Goal: Book appointment/travel/reservation

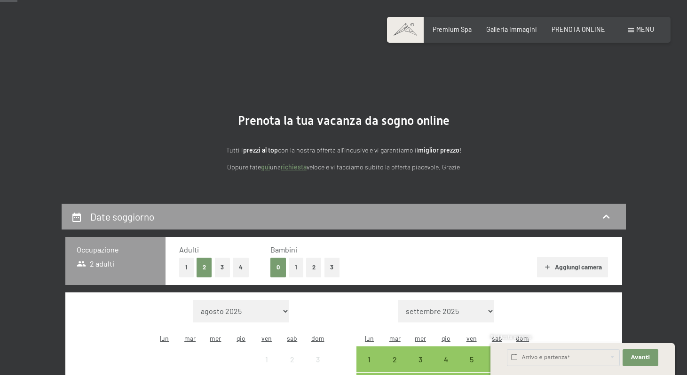
scroll to position [110, 0]
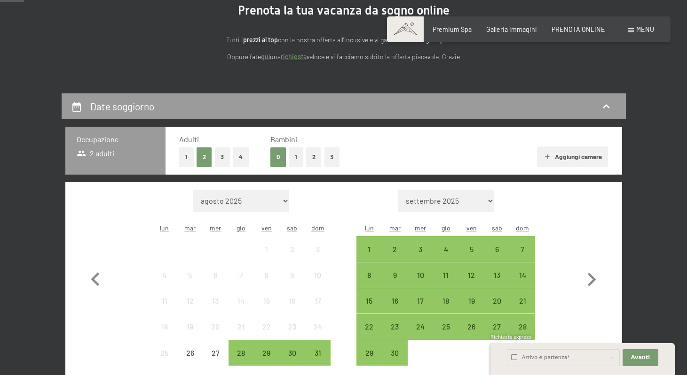
select select "2025-12-01"
select select "2026-01-01"
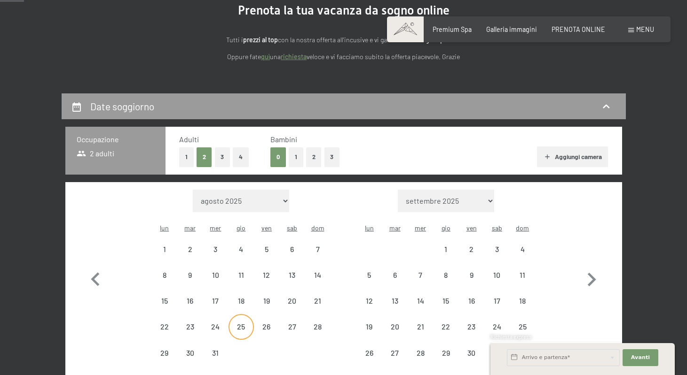
select select "2025-12-01"
select select "2026-01-01"
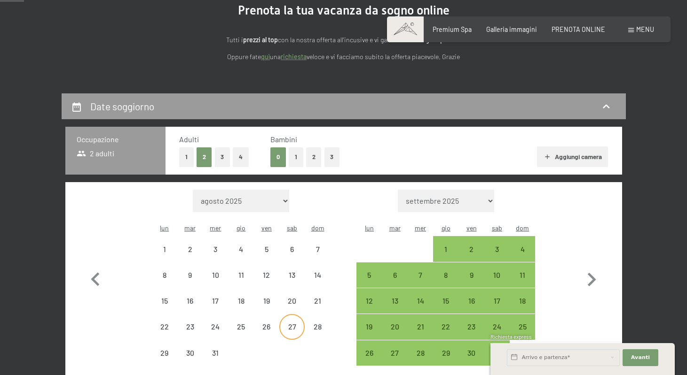
select select "2025-12-01"
select select "2026-01-01"
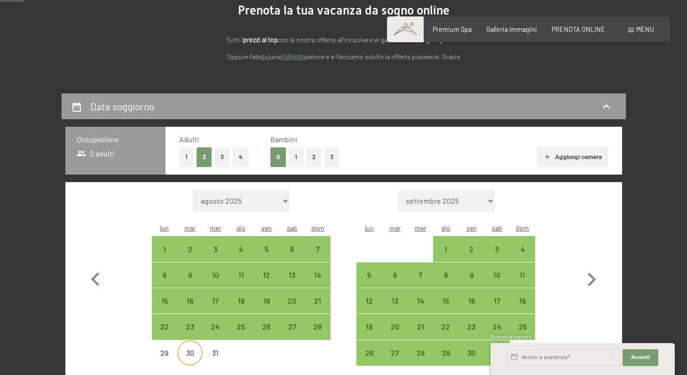
click at [184, 350] on div "30" at bounding box center [189, 361] width 23 height 23
select select "2025-12-01"
select select "2026-01-01"
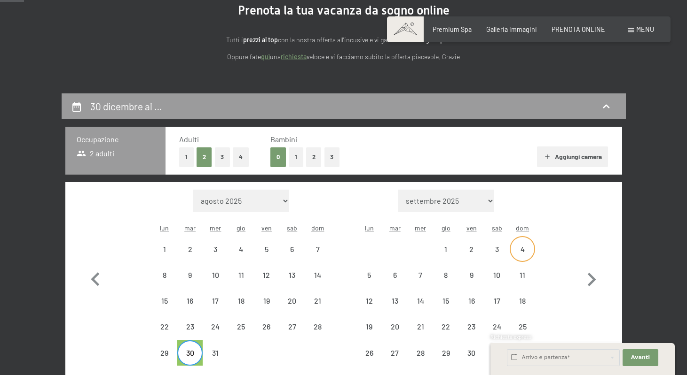
click at [526, 237] on div "4" at bounding box center [521, 248] width 23 height 23
select select "2025-12-01"
select select "2026-01-01"
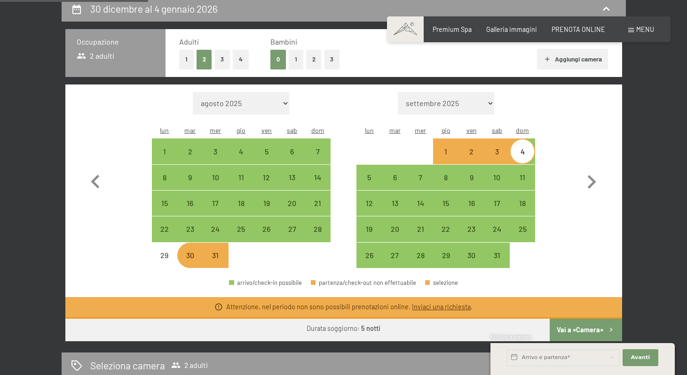
scroll to position [210, 0]
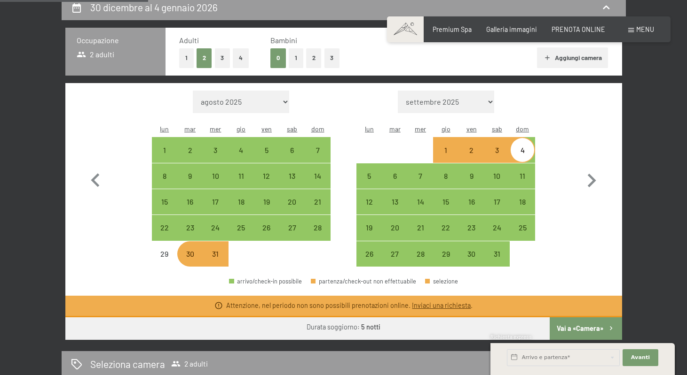
click at [576, 318] on button "Vai a «Camera»" at bounding box center [585, 329] width 72 height 23
select select "2025-12-01"
select select "2026-01-01"
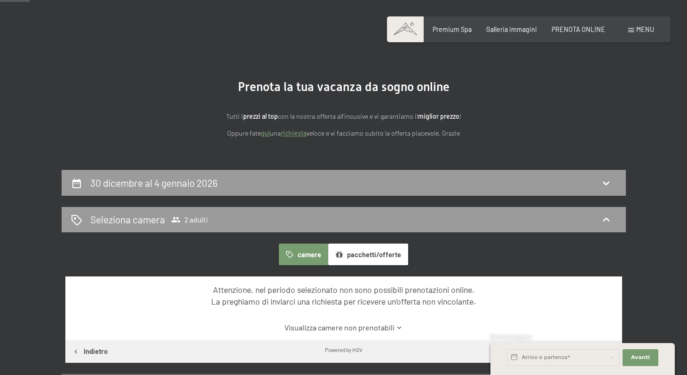
scroll to position [28, 0]
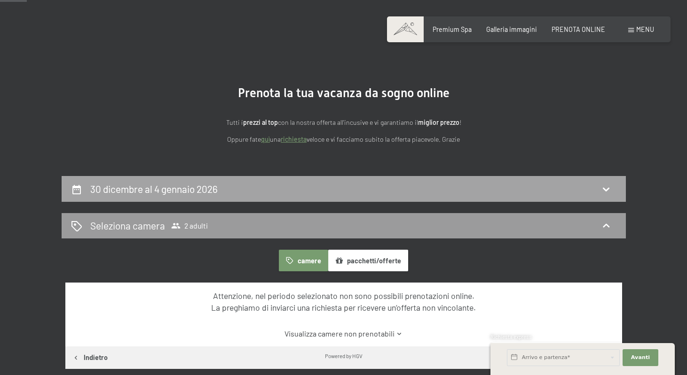
click at [595, 184] on div "30 dicembre al 4 gennaio 2026" at bounding box center [343, 189] width 545 height 14
select select "2025-12-01"
select select "2026-01-01"
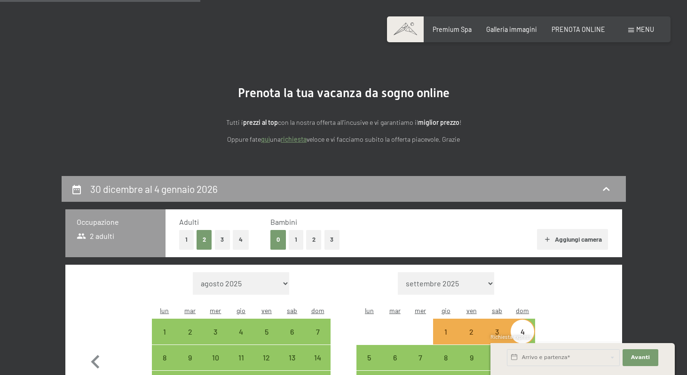
scroll to position [203, 0]
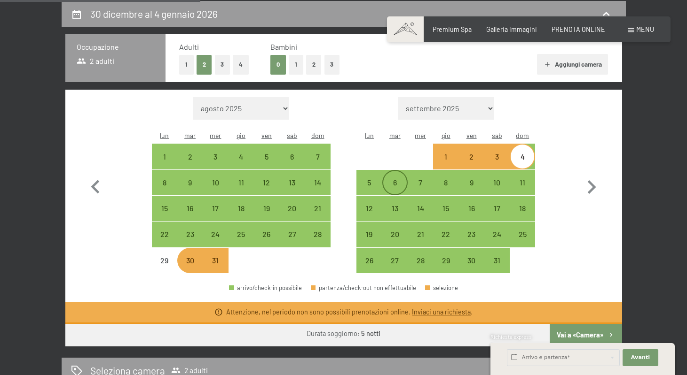
click at [402, 179] on div "6" at bounding box center [394, 190] width 23 height 23
select select "2025-12-01"
select select "2026-01-01"
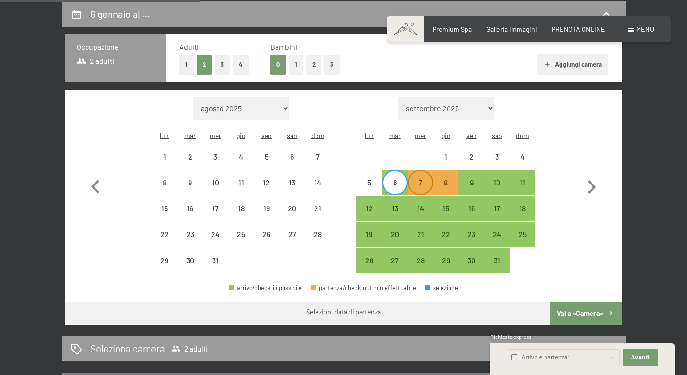
click at [417, 179] on div "7" at bounding box center [419, 190] width 23 height 23
select select "2025-12-01"
select select "2026-01-01"
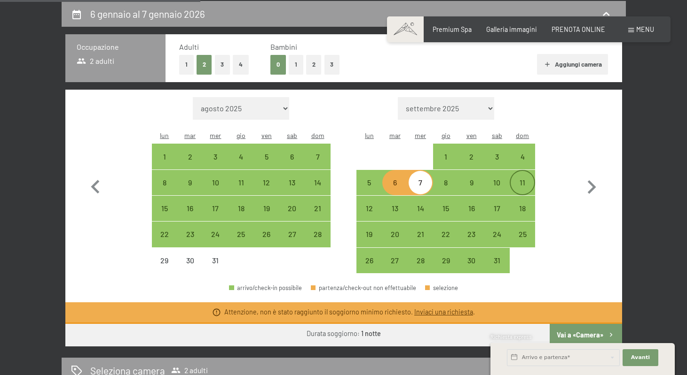
click at [523, 179] on div "11" at bounding box center [521, 190] width 23 height 23
select select "2025-12-01"
select select "2026-01-01"
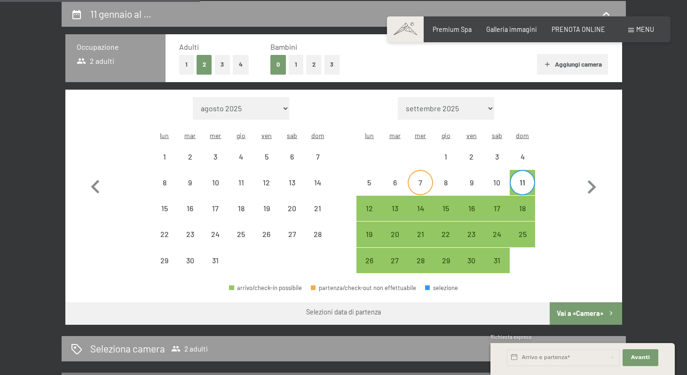
click at [417, 179] on div "7" at bounding box center [419, 190] width 23 height 23
select select "2025-12-01"
select select "2026-01-01"
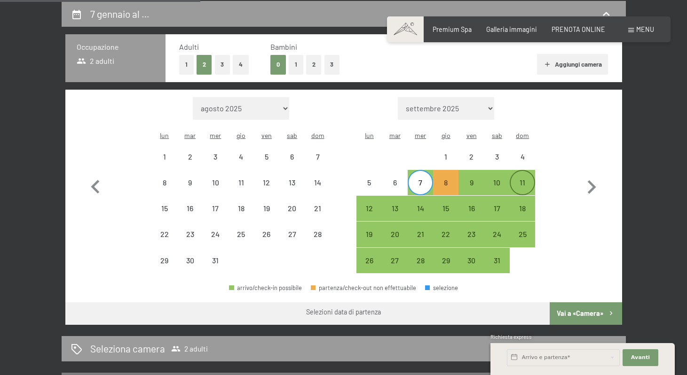
click at [524, 179] on div "11" at bounding box center [521, 190] width 23 height 23
select select "2025-12-01"
select select "2026-01-01"
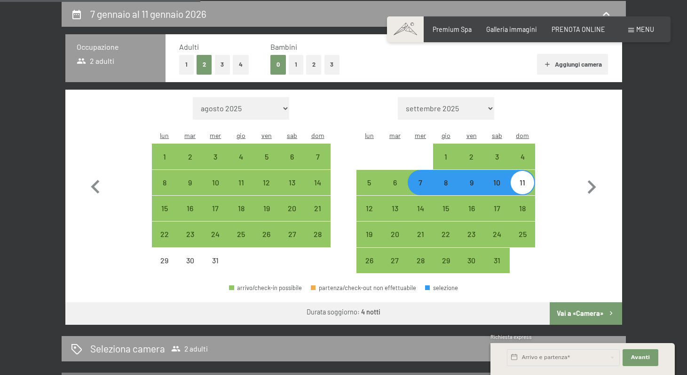
click at [418, 179] on div "7" at bounding box center [419, 190] width 23 height 23
select select "2025-12-01"
select select "2026-01-01"
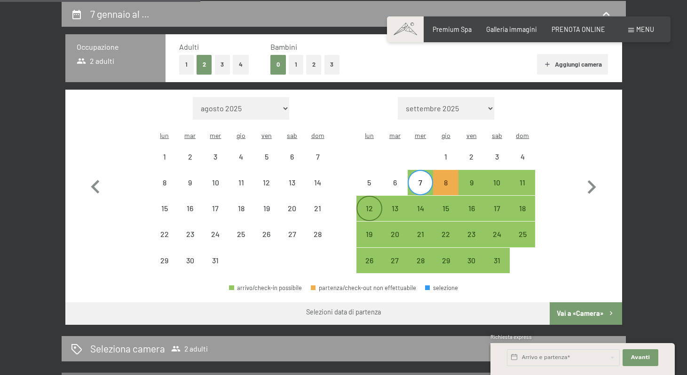
click at [368, 205] on div "12" at bounding box center [368, 216] width 23 height 23
select select "2025-12-01"
select select "2026-01-01"
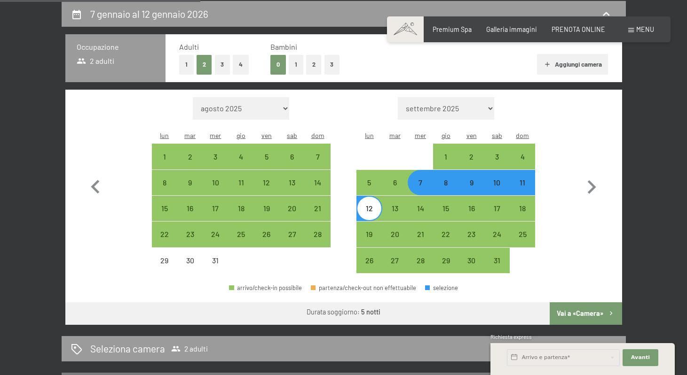
click at [569, 303] on button "Vai a «Camera»" at bounding box center [585, 314] width 72 height 23
select select "2025-12-01"
select select "2026-01-01"
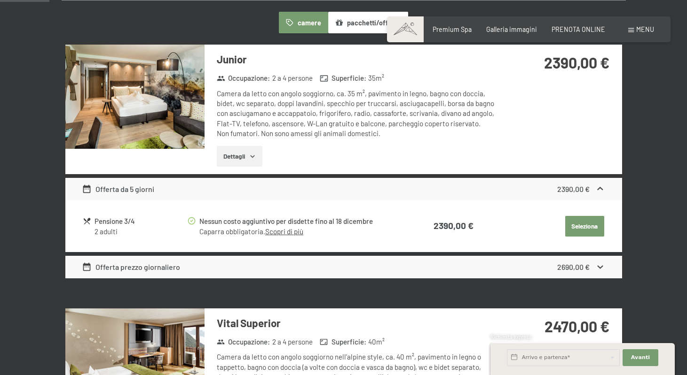
scroll to position [212, 0]
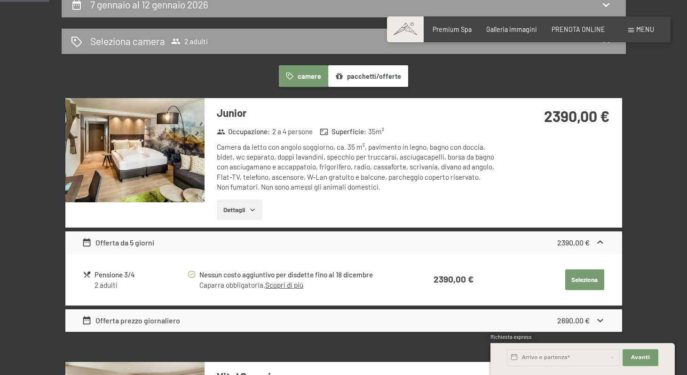
click at [573, 282] on button "Seleziona" at bounding box center [584, 280] width 39 height 21
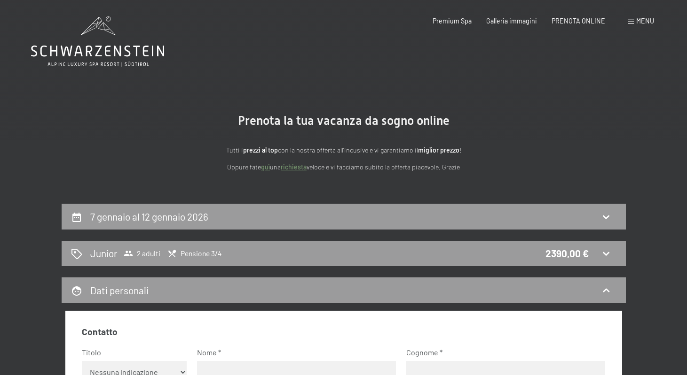
scroll to position [0, 0]
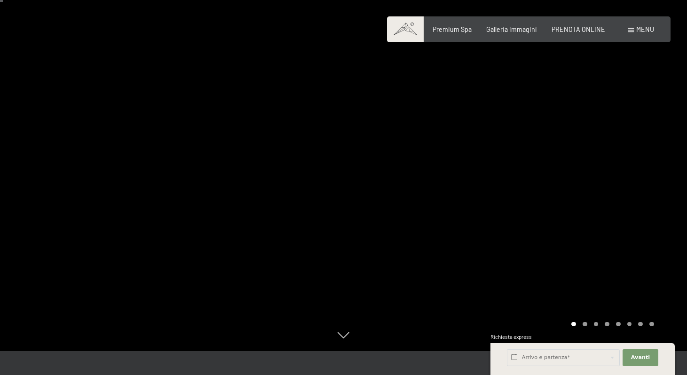
scroll to position [23, 0]
click at [624, 193] on div at bounding box center [514, 164] width 343 height 375
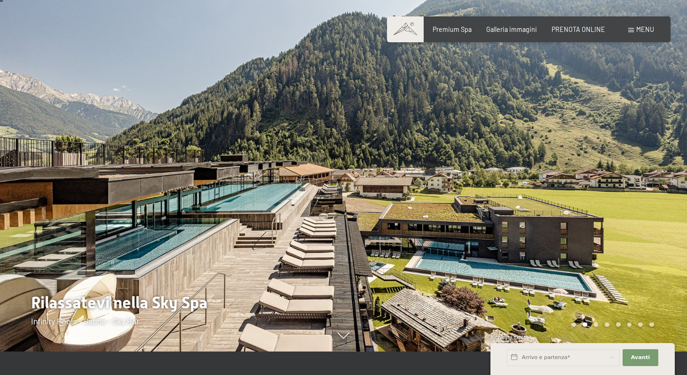
click at [624, 193] on div at bounding box center [514, 164] width 343 height 375
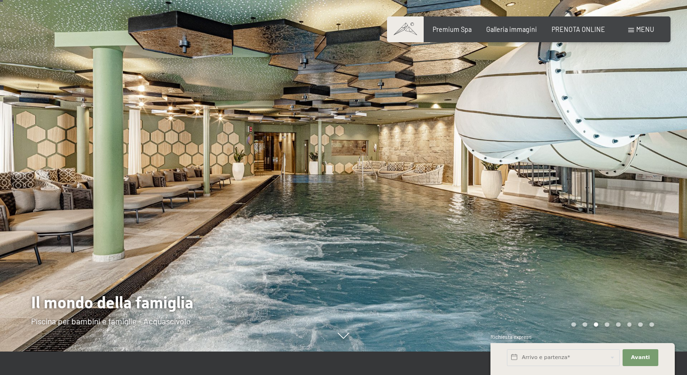
click at [624, 192] on div at bounding box center [514, 164] width 343 height 375
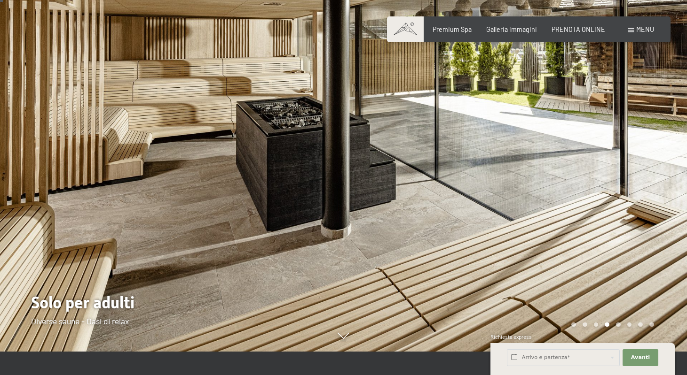
click at [624, 192] on div at bounding box center [514, 164] width 343 height 375
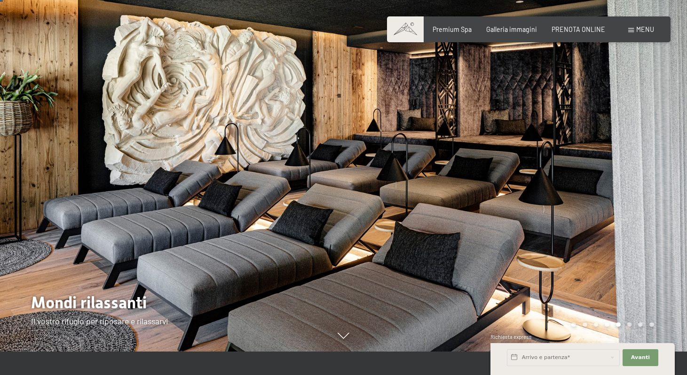
click at [624, 192] on div at bounding box center [514, 164] width 343 height 375
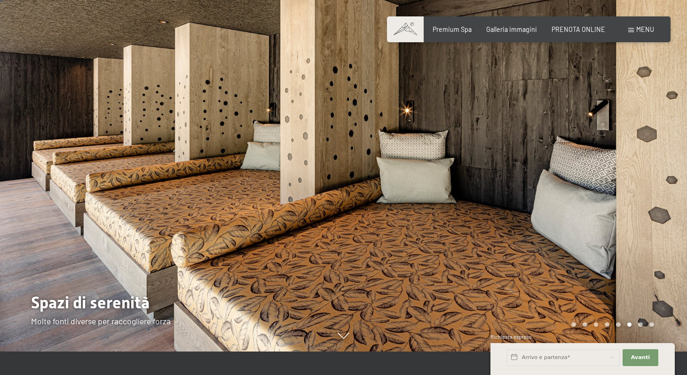
click at [624, 192] on div at bounding box center [514, 164] width 343 height 375
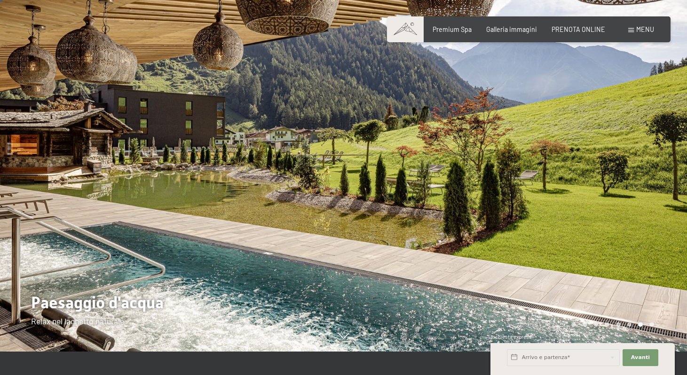
click at [624, 192] on div at bounding box center [514, 164] width 343 height 375
